Goal: Use online tool/utility: Use online tool/utility

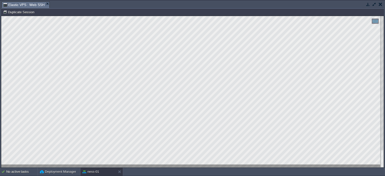
click at [1, 16] on html "Copy: Ctrl + Shift + C Paste: Ctrl + V Settings: Ctrl + Shift + Alt 0" at bounding box center [192, 16] width 382 height 0
click at [6, 71] on div at bounding box center [192, 92] width 382 height 152
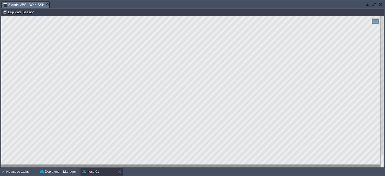
drag, startPoint x: 61, startPoint y: 166, endPoint x: 2, endPoint y: 118, distance: 76.0
click at [1, 16] on html "Copy: Ctrl + Shift + C Paste: Ctrl + V Settings: Ctrl + Shift + Alt 0" at bounding box center [192, 16] width 382 height 0
click at [64, 165] on div at bounding box center [192, 92] width 382 height 152
click at [1, 16] on html "Copy: Ctrl + Shift + C Paste: Ctrl + V Settings: Ctrl + Shift + Alt 0" at bounding box center [192, 16] width 382 height 0
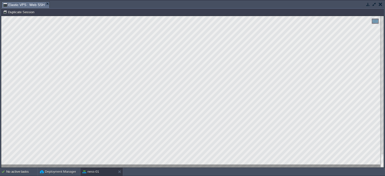
click at [1, 16] on html "Copy: Ctrl + Shift + C Paste: Ctrl + V Settings: Ctrl + Shift + Alt 0" at bounding box center [192, 16] width 382 height 0
click at [1, 115] on div "Copy: Ctrl + Shift + C Paste: Ctrl + V Settings: Ctrl + Shift + Alt 0" at bounding box center [192, 92] width 382 height 152
click at [1, 16] on html "Copy: Ctrl + Shift + C Paste: Ctrl + V Settings: Ctrl + Shift + Alt 0" at bounding box center [192, 16] width 382 height 0
click at [132, 16] on html "Copy: Ctrl + Shift + C Paste: Ctrl + V Settings: Ctrl + Shift + Alt 0" at bounding box center [192, 16] width 382 height 0
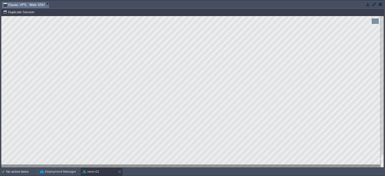
click at [1, 125] on div "Copy: Ctrl + Shift + C Paste: Ctrl + V Settings: Ctrl + Shift + Alt 0" at bounding box center [192, 92] width 382 height 152
click at [1, 16] on html "Copy: Ctrl + Shift + C Paste: Ctrl + V Settings: Ctrl + Shift + Alt 0" at bounding box center [192, 16] width 382 height 0
click at [70, 165] on div at bounding box center [192, 92] width 382 height 152
click at [1, 16] on html "Copy: Ctrl + Shift + C Paste: Ctrl + V Settings: Ctrl + Shift + Alt 0" at bounding box center [192, 16] width 382 height 0
click at [2, 55] on div at bounding box center [192, 92] width 382 height 152
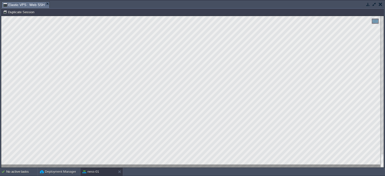
click at [372, 6] on button "button" at bounding box center [374, 4] width 5 height 5
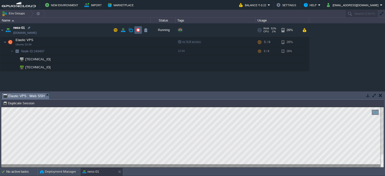
click at [137, 30] on button "button" at bounding box center [138, 30] width 5 height 5
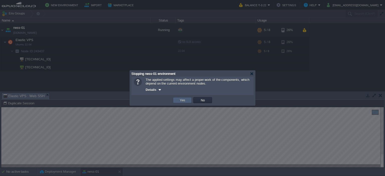
click at [178, 98] on td "Yes" at bounding box center [182, 100] width 19 height 6
